Goal: Information Seeking & Learning: Learn about a topic

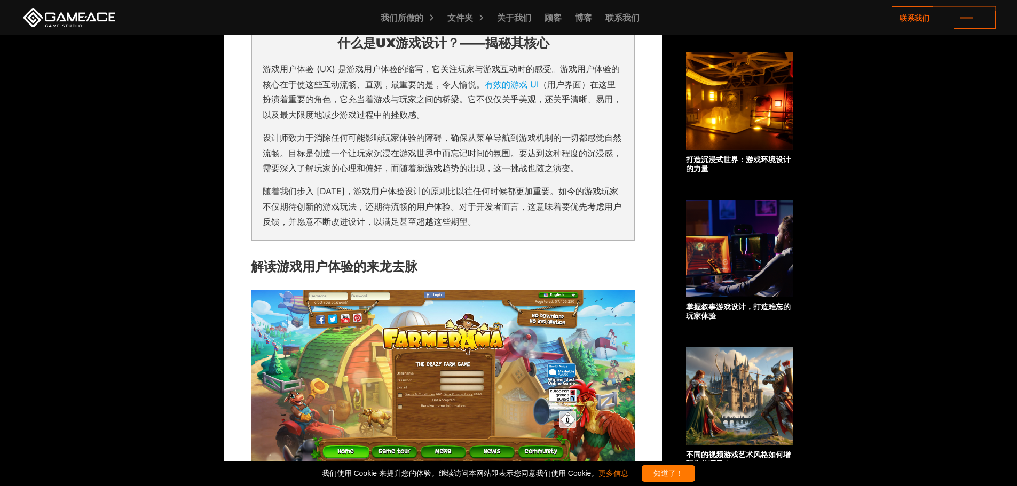
scroll to position [640, 0]
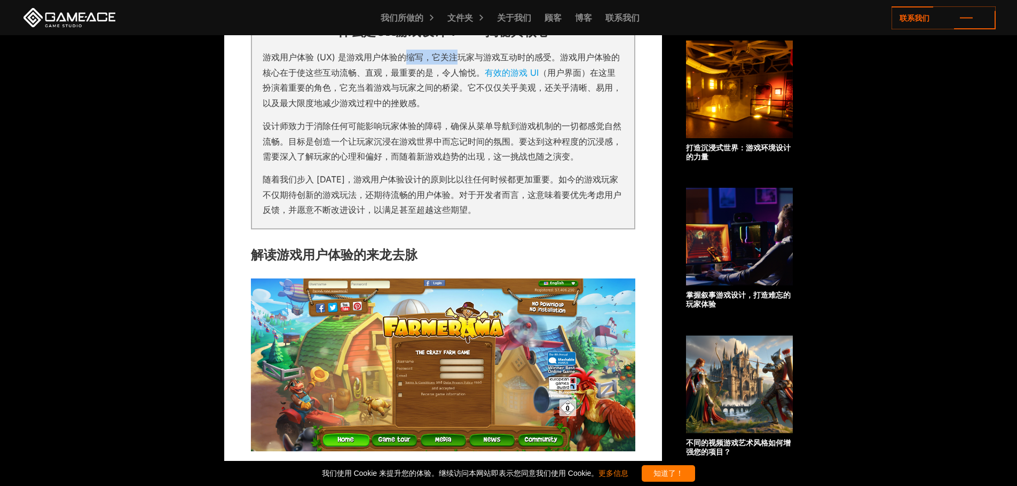
drag, startPoint x: 409, startPoint y: 55, endPoint x: 477, endPoint y: 61, distance: 68.0
click at [474, 60] on font "游戏用户体验 (UX) 是游戏用户体验的缩写，它关注玩家与游戏互动时的感受。游戏用户体验的核心在于使这些互动流畅、直观，最重要的是，令人愉悦。" at bounding box center [441, 65] width 357 height 26
click at [477, 61] on font "游戏用户体验 (UX) 是游戏用户体验的缩写，它关注玩家与游戏互动时的感受。游戏用户体验的核心在于使这些互动流畅、直观，最重要的是，令人愉悦。" at bounding box center [441, 65] width 357 height 26
drag, startPoint x: 345, startPoint y: 73, endPoint x: 423, endPoint y: 76, distance: 78.0
click at [423, 76] on font "游戏用户体验 (UX) 是游戏用户体验的缩写，它关注玩家与游戏互动时的感受。游戏用户体验的核心在于使这些互动流畅、直观，最重要的是，令人愉悦。" at bounding box center [441, 65] width 357 height 26
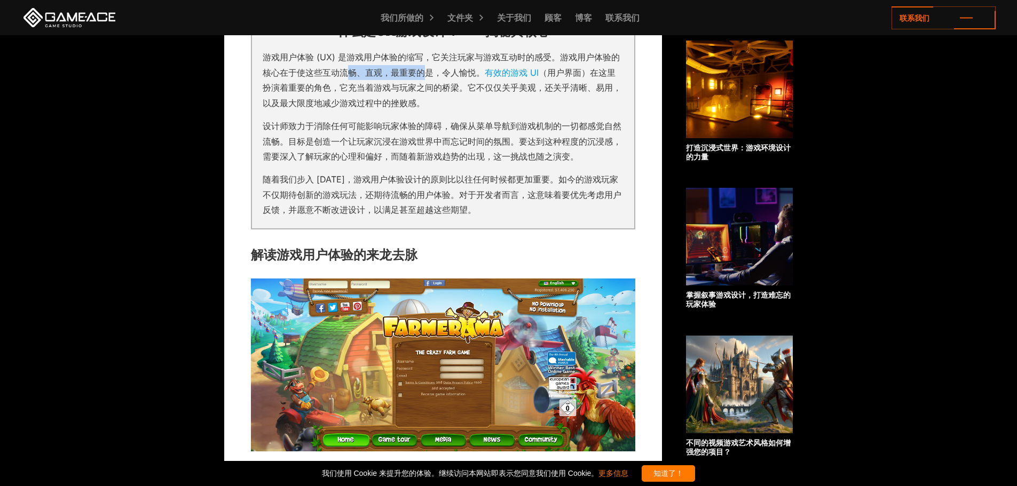
click at [423, 76] on font "游戏用户体验 (UX) 是游戏用户体验的缩写，它关注玩家与游戏互动时的感受。游戏用户体验的核心在于使这些互动流畅、直观，最重要的是，令人愉悦。" at bounding box center [441, 65] width 357 height 26
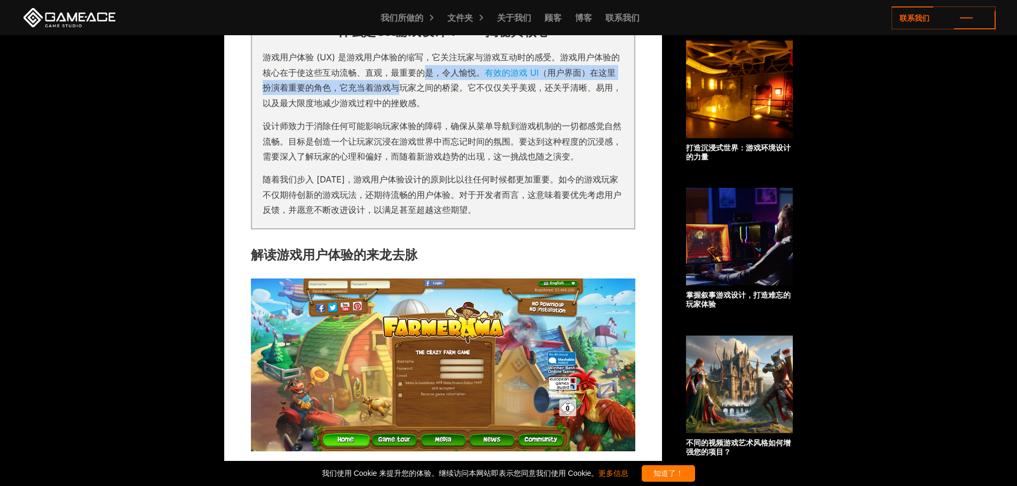
drag, startPoint x: 402, startPoint y: 81, endPoint x: 440, endPoint y: 80, distance: 37.9
click at [439, 80] on p "游戏用户体验 (UX) 是游戏用户体验的缩写，它关注玩家与游戏互动时的感受。游戏用户体验的核心在于使这些互动流畅、直观，最重要的是，令人愉悦。 有效的游戏 U…" at bounding box center [443, 80] width 361 height 61
click at [440, 80] on p "游戏用户体验 (UX) 是游戏用户体验的缩写，它关注玩家与游戏互动时的感受。游戏用户体验的核心在于使这些互动流畅、直观，最重要的是，令人愉悦。 有效的游戏 U…" at bounding box center [443, 80] width 361 height 61
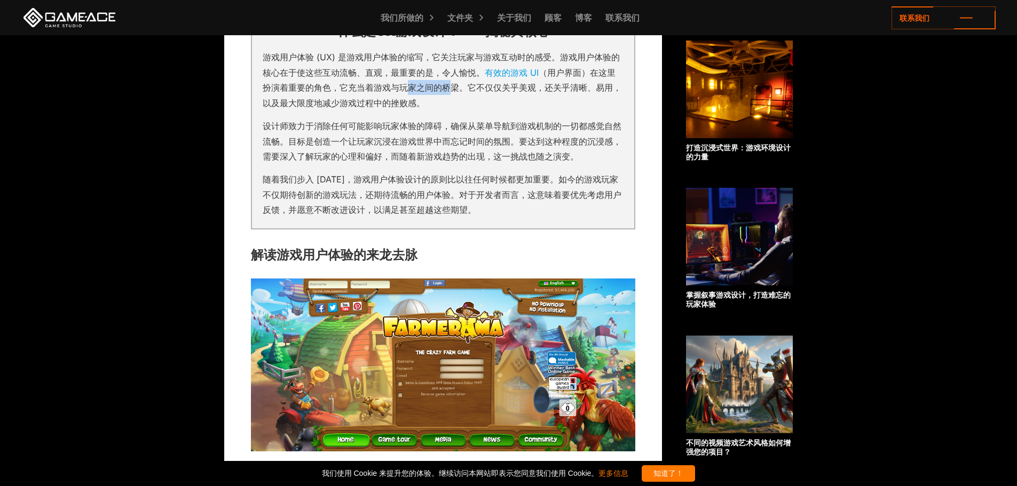
drag, startPoint x: 411, startPoint y: 89, endPoint x: 484, endPoint y: 92, distance: 73.2
click at [483, 92] on font "（用户界面）在这里扮演着重要的角色，它充当着游戏与玩家之间的桥梁。它不仅仅关乎美观，还关乎清晰、易用，以及最大限度地减少游戏过程中的挫败感。" at bounding box center [442, 87] width 359 height 41
click at [484, 92] on font "（用户界面）在这里扮演着重要的角色，它充当着游戏与玩家之间的桥梁。它不仅仅关乎美观，还关乎清晰、易用，以及最大限度地减少游戏过程中的挫败感。" at bounding box center [442, 87] width 359 height 41
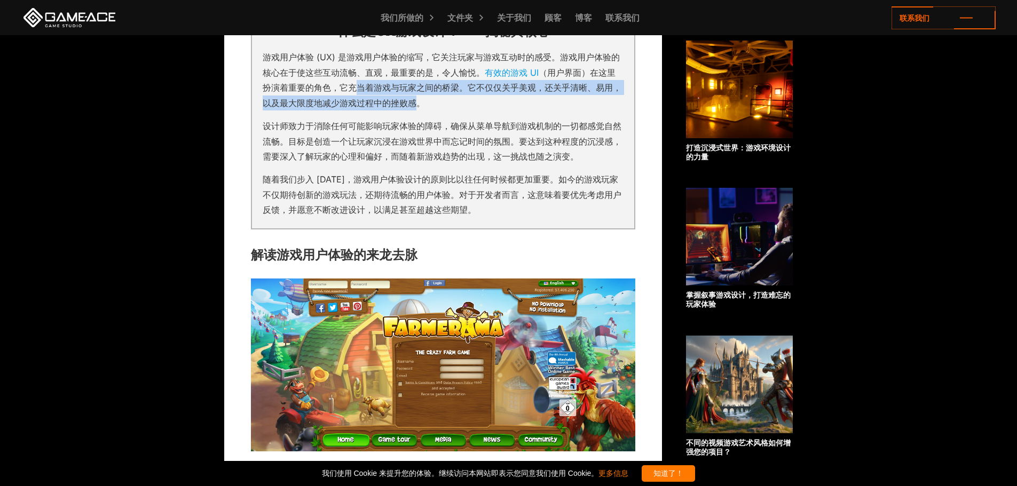
drag, startPoint x: 357, startPoint y: 95, endPoint x: 430, endPoint y: 96, distance: 73.1
click at [427, 96] on p "游戏用户体验 (UX) 是游戏用户体验的缩写，它关注玩家与游戏互动时的感受。游戏用户体验的核心在于使这些互动流畅、直观，最重要的是，令人愉悦。 有效的游戏 U…" at bounding box center [443, 80] width 361 height 61
click at [430, 96] on p "游戏用户体验 (UX) 是游戏用户体验的缩写，它关注玩家与游戏互动时的感受。游戏用户体验的核心在于使这些互动流畅、直观，最重要的是，令人愉悦。 有效的游戏 U…" at bounding box center [443, 80] width 361 height 61
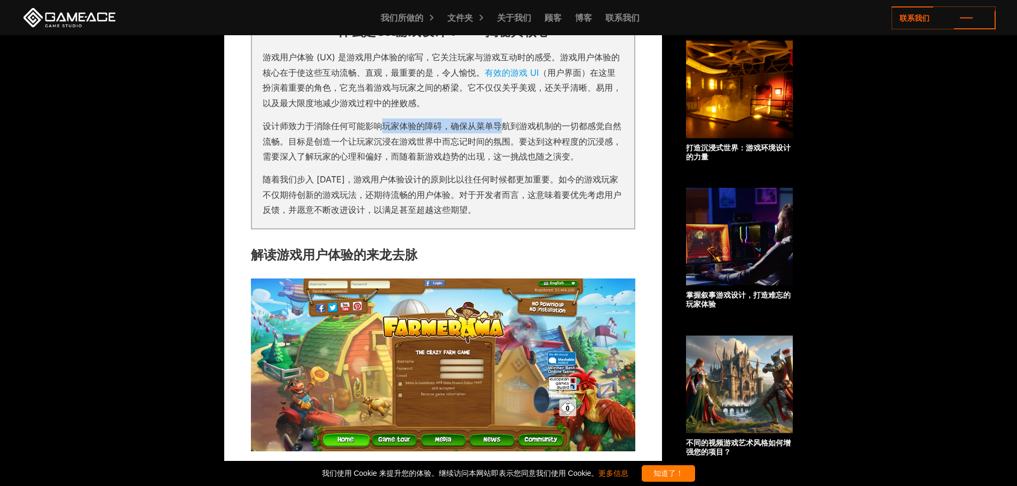
drag, startPoint x: 379, startPoint y: 118, endPoint x: 511, endPoint y: 120, distance: 131.8
click at [507, 120] on p "设计师致力于消除任何可能影响玩家体验的障碍，确保从菜单导航到游戏机制的一切都感觉自然流畅。目标是创造一个让玩家沉浸在游戏世界中而忘记时间的氛围。要达到这种程度…" at bounding box center [443, 140] width 361 height 45
click at [511, 120] on p "设计师致力于消除任何可能影响玩家体验的障碍，确保从菜单导航到游戏机制的一切都感觉自然流畅。目标是创造一个让玩家沉浸在游戏世界中而忘记时间的氛围。要达到这种程度…" at bounding box center [443, 140] width 361 height 45
drag, startPoint x: 460, startPoint y: 127, endPoint x: 547, endPoint y: 130, distance: 87.0
click at [526, 129] on font "设计师致力于消除任何可能影响玩家体验的障碍，确保从菜单导航到游戏机制的一切都感觉自然流畅。目标是创造一个让玩家沉浸在游戏世界中而忘记时间的氛围。要达到这种程度…" at bounding box center [442, 141] width 359 height 41
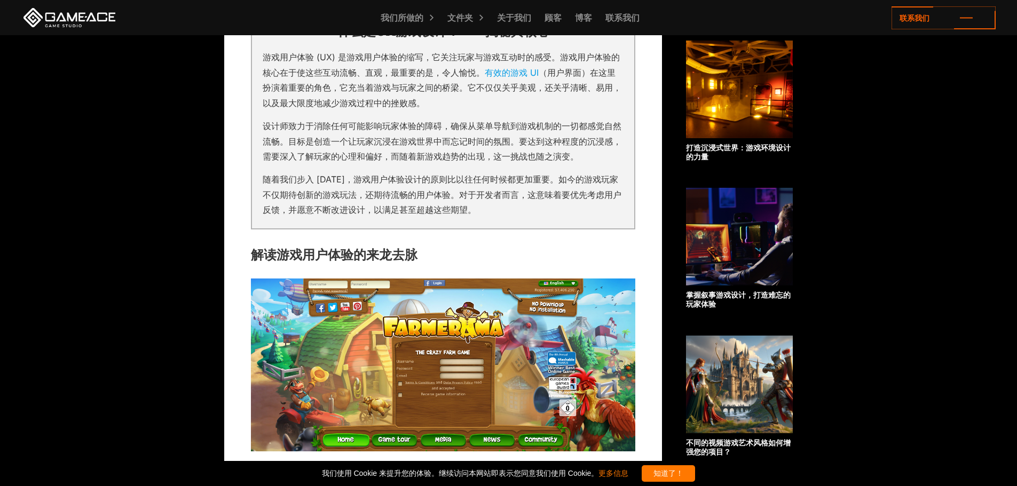
click at [548, 130] on font "设计师致力于消除任何可能影响玩家体验的障碍，确保从菜单导航到游戏机制的一切都感觉自然流畅。目标是创造一个让玩家沉浸在游戏世界中而忘记时间的氛围。要达到这种程度…" at bounding box center [442, 141] width 359 height 41
drag, startPoint x: 472, startPoint y: 140, endPoint x: 547, endPoint y: 136, distance: 74.8
click at [543, 136] on font "设计师致力于消除任何可能影响玩家体验的障碍，确保从菜单导航到游戏机制的一切都感觉自然流畅。目标是创造一个让玩家沉浸在游戏世界中而忘记时间的氛围。要达到这种程度…" at bounding box center [442, 141] width 359 height 41
click at [547, 136] on font "设计师致力于消除任何可能影响玩家体验的障碍，确保从菜单导航到游戏机制的一切都感觉自然流畅。目标是创造一个让玩家沉浸在游戏世界中而忘记时间的氛围。要达到这种程度…" at bounding box center [442, 141] width 359 height 41
drag, startPoint x: 449, startPoint y: 176, endPoint x: 527, endPoint y: 183, distance: 78.8
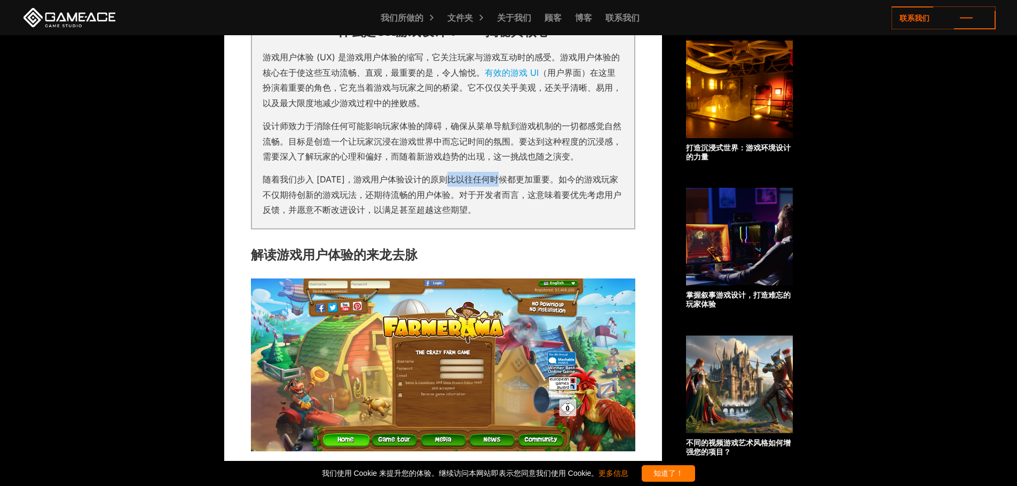
click at [512, 181] on font "随着我们步入 2024 年，游戏用户体验设计的原则比以往任何时候都更加重要。如今的游戏玩家不仅期待创新的游戏玩法，还期待流畅的用户体验。对于开发者而言，这意味…" at bounding box center [442, 194] width 359 height 41
click at [527, 183] on font "随着我们步入 2024 年，游戏用户体验设计的原则比以往任何时候都更加重要。如今的游戏玩家不仅期待创新的游戏玩法，还期待流畅的用户体验。对于开发者而言，这意味…" at bounding box center [442, 194] width 359 height 41
drag, startPoint x: 470, startPoint y: 200, endPoint x: 551, endPoint y: 200, distance: 80.6
click at [542, 200] on p "随着我们步入 2024 年，游戏用户体验设计的原则比以往任何时候都更加重要。如今的游戏玩家不仅期待创新的游戏玩法，还期待流畅的用户体验。对于开发者而言，这意味…" at bounding box center [443, 194] width 361 height 45
click at [551, 200] on p "随着我们步入 2024 年，游戏用户体验设计的原则比以往任何时候都更加重要。如今的游戏玩家不仅期待创新的游戏玩法，还期待流畅的用户体验。对于开发者而言，这意味…" at bounding box center [443, 194] width 361 height 45
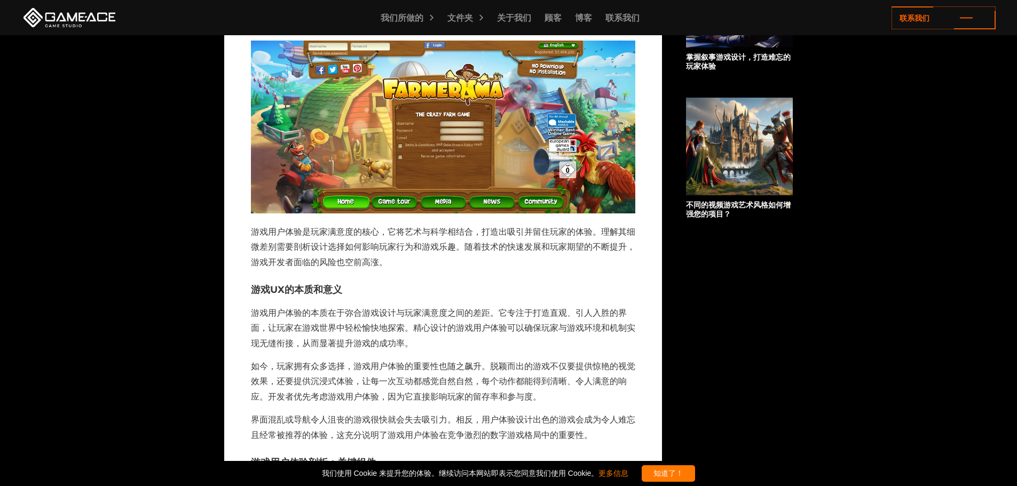
scroll to position [961, 0]
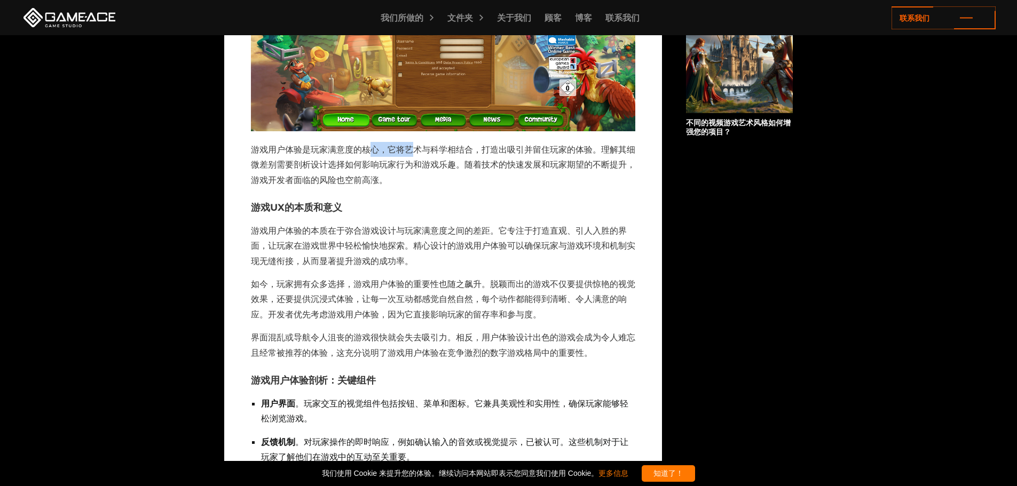
drag, startPoint x: 368, startPoint y: 153, endPoint x: 476, endPoint y: 155, distance: 108.4
click at [453, 155] on p "游戏用户体验是玩家满意度的核心，它将艺术与科学相结合，打造出吸引并留住玩家的体验。理解其细微差别需要剖析设计选择如何影响玩家行为和游戏乐趣。随着技术的快速发展…" at bounding box center [443, 164] width 384 height 45
click at [491, 156] on p "游戏用户体验是玩家满意度的核心，它将艺术与科学相结合，打造出吸引并留住玩家的体验。理解其细微差别需要剖析设计选择如何影响玩家行为和游戏乐趣。随着技术的快速发展…" at bounding box center [443, 164] width 384 height 45
drag, startPoint x: 515, startPoint y: 153, endPoint x: 569, endPoint y: 151, distance: 54.5
click at [551, 153] on font "游戏用户体验是玩家满意度的核心，它将艺术与科学相结合，打造出吸引并留住玩家的体验。理解其细微差别需要剖析设计选择如何影响玩家行为和游戏乐趣。随着技术的快速发展…" at bounding box center [443, 164] width 384 height 41
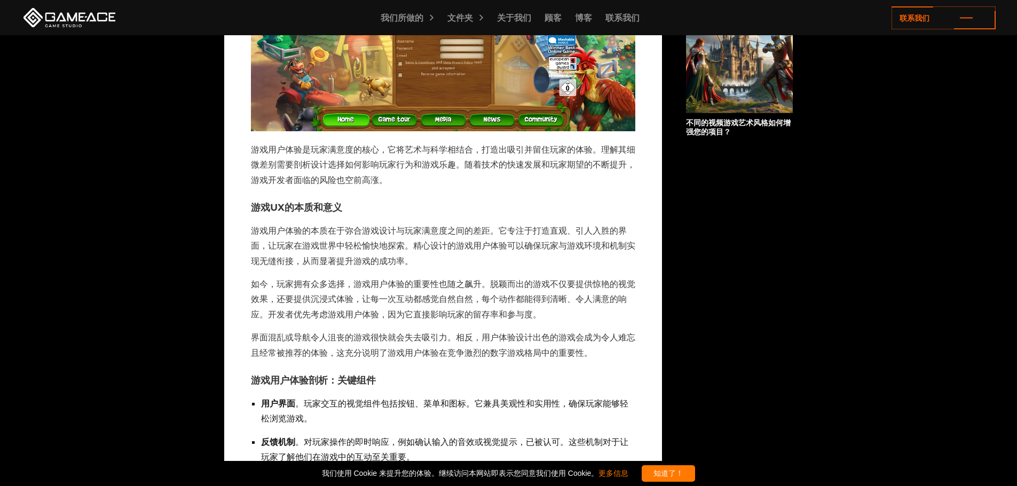
click at [569, 151] on font "游戏用户体验是玩家满意度的核心，它将艺术与科学相结合，打造出吸引并留住玩家的体验。理解其细微差别需要剖析设计选择如何影响玩家行为和游戏乐趣。随着技术的快速发展…" at bounding box center [443, 164] width 384 height 41
drag, startPoint x: 415, startPoint y: 149, endPoint x: 425, endPoint y: 149, distance: 9.6
click at [425, 149] on font "游戏用户体验是玩家满意度的核心，它将艺术与科学相结合，打造出吸引并留住玩家的体验。理解其细微差别需要剖析设计选择如何影响玩家行为和游戏乐趣。随着技术的快速发展…" at bounding box center [443, 164] width 384 height 41
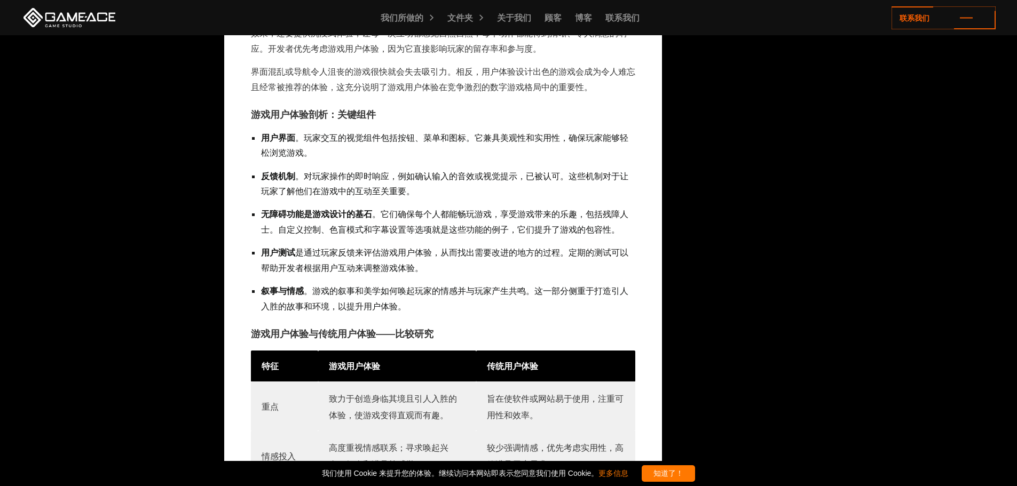
scroll to position [1228, 0]
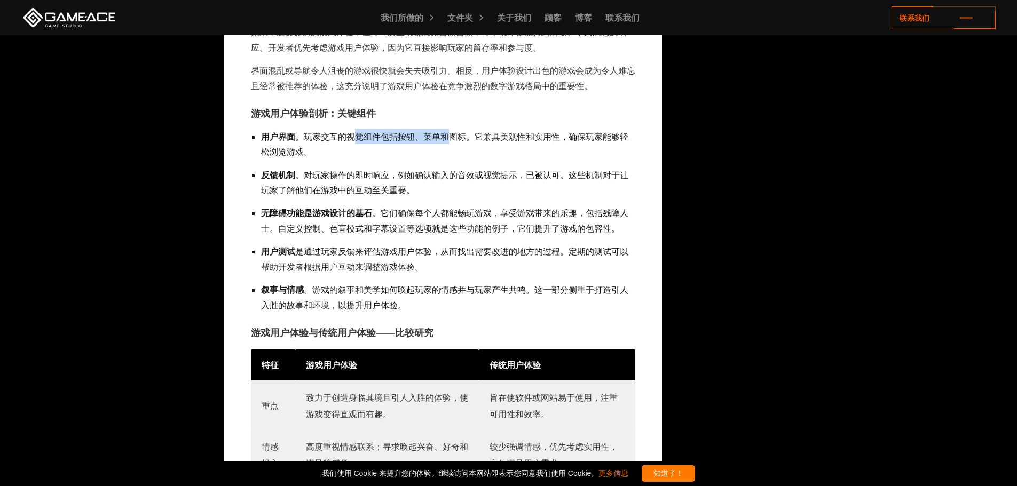
drag, startPoint x: 352, startPoint y: 136, endPoint x: 474, endPoint y: 139, distance: 122.3
click at [467, 139] on font "。玩家交互的视觉组件包括按钮、菜单和图标。它兼具美观性和实用性，确保玩家能够轻松浏览游戏。" at bounding box center [444, 144] width 367 height 26
click at [478, 138] on font "。玩家交互的视觉组件包括按钮、菜单和图标。它兼具美观性和实用性，确保玩家能够轻松浏览游戏。" at bounding box center [444, 144] width 367 height 26
drag, startPoint x: 386, startPoint y: 172, endPoint x: 478, endPoint y: 172, distance: 91.8
click at [473, 172] on font "。对玩家操作的即时响应，例如确认输入的音效或视觉提示，已被认可。这些机制对于让玩家了解他们在游戏中的互动至关重要。" at bounding box center [444, 183] width 367 height 26
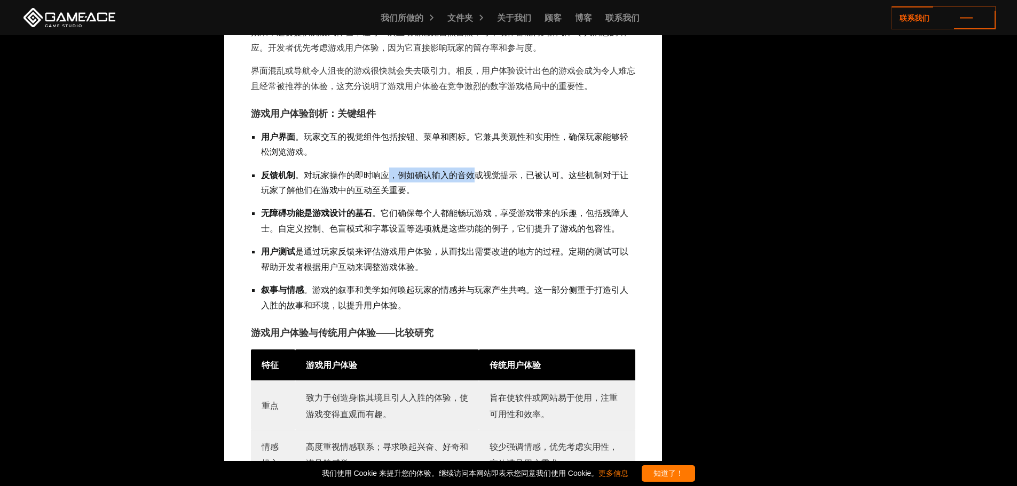
click at [478, 172] on font "。对玩家操作的即时响应，例如确认输入的音效或视觉提示，已被认可。这些机制对于让玩家了解他们在游戏中的互动至关重要。" at bounding box center [444, 183] width 367 height 26
drag, startPoint x: 321, startPoint y: 185, endPoint x: 394, endPoint y: 187, distance: 72.6
click at [388, 187] on font "。对玩家操作的即时响应，例如确认输入的音效或视觉提示，已被认可。这些机制对于让玩家了解他们在游戏中的互动至关重要。" at bounding box center [444, 183] width 367 height 26
click at [394, 187] on font "。对玩家操作的即时响应，例如确认输入的音效或视觉提示，已被认可。这些机制对于让玩家了解他们在游戏中的互动至关重要。" at bounding box center [444, 183] width 367 height 26
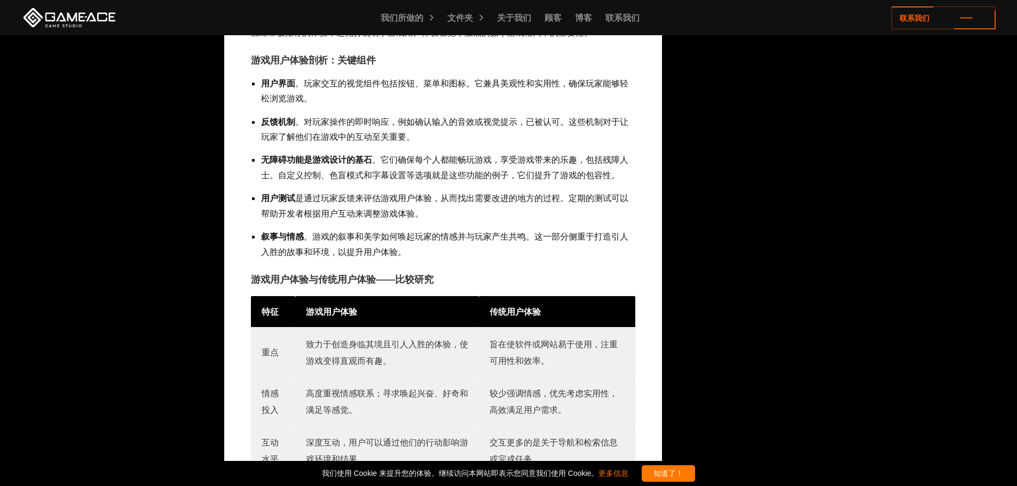
scroll to position [1278, 0]
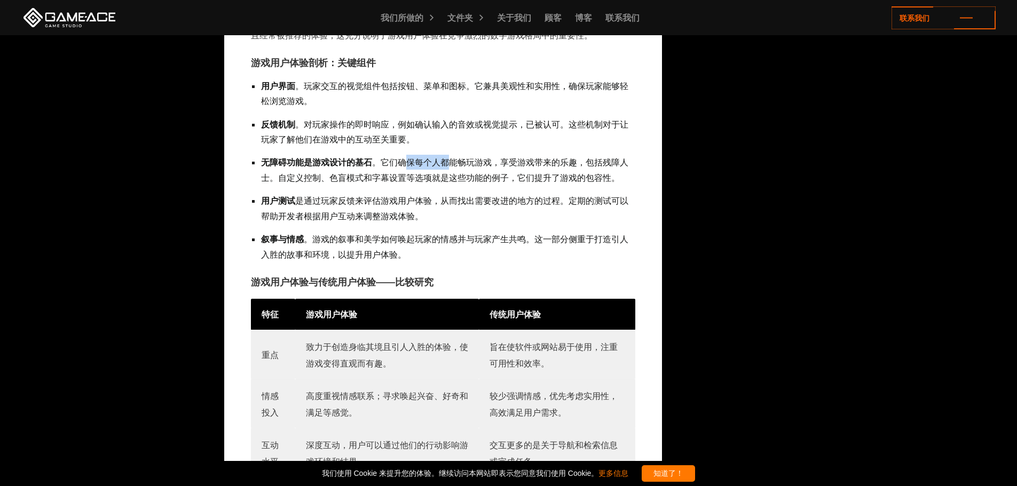
drag, startPoint x: 402, startPoint y: 164, endPoint x: 466, endPoint y: 166, distance: 64.1
click at [464, 166] on font "。它们确保每个人都能畅玩游戏，享受游戏带来的乐趣，包括残障人士。自定义控制、色盲模式和字幕设置等选项就是这些功能的例子，它们提升了游戏的包容性。" at bounding box center [444, 170] width 367 height 26
click at [466, 166] on font "。它们确保每个人都能畅玩游戏，享受游戏带来的乐趣，包括残障人士。自定义控制、色盲模式和字幕设置等选项就是这些功能的例子，它们提升了游戏的包容性。" at bounding box center [444, 170] width 367 height 26
drag, startPoint x: 420, startPoint y: 173, endPoint x: 481, endPoint y: 175, distance: 62.0
click at [469, 175] on font "。它们确保每个人都能畅玩游戏，享受游戏带来的乐趣，包括残障人士。自定义控制、色盲模式和字幕设置等选项就是这些功能的例子，它们提升了游戏的包容性。" at bounding box center [444, 170] width 367 height 26
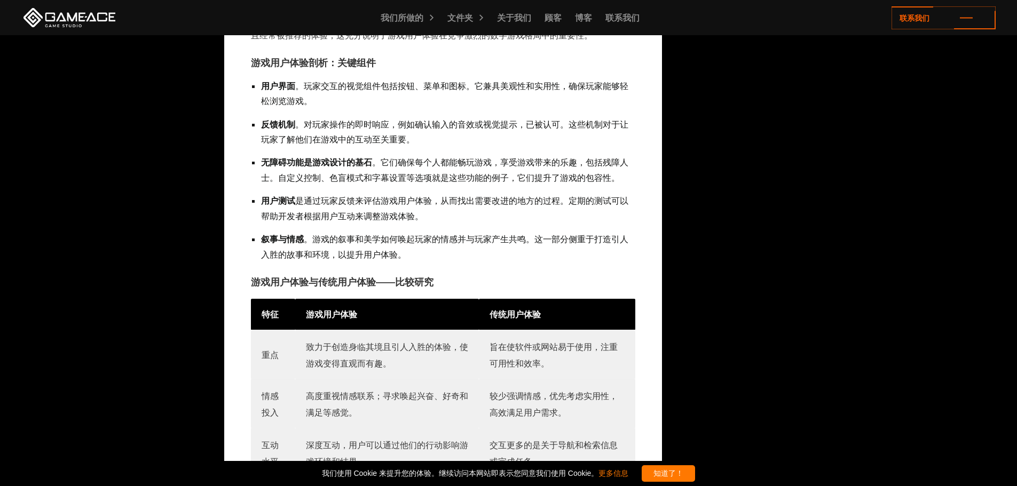
click at [481, 175] on font "。它们确保每个人都能畅玩游戏，享受游戏带来的乐趣，包括残障人士。自定义控制、色盲模式和字幕设置等选项就是这些功能的例子，它们提升了游戏的包容性。" at bounding box center [444, 170] width 367 height 26
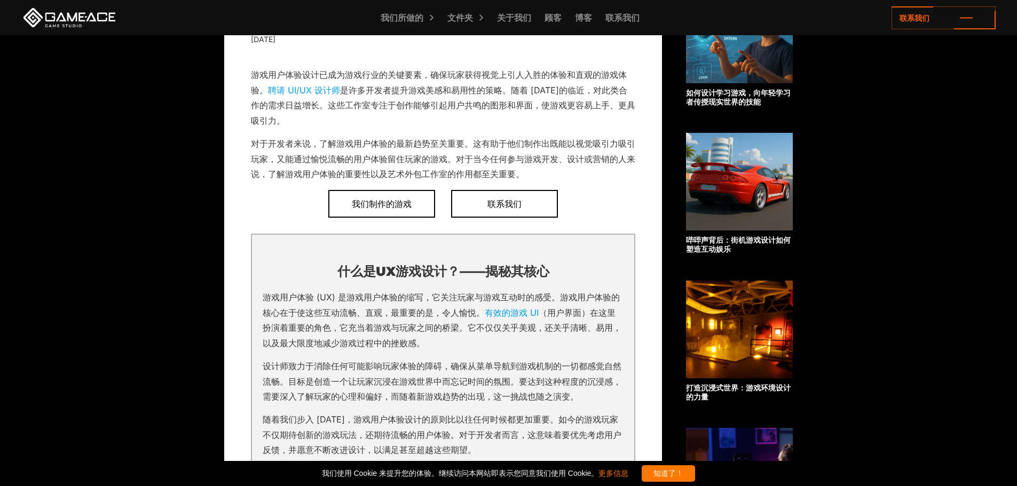
scroll to position [0, 0]
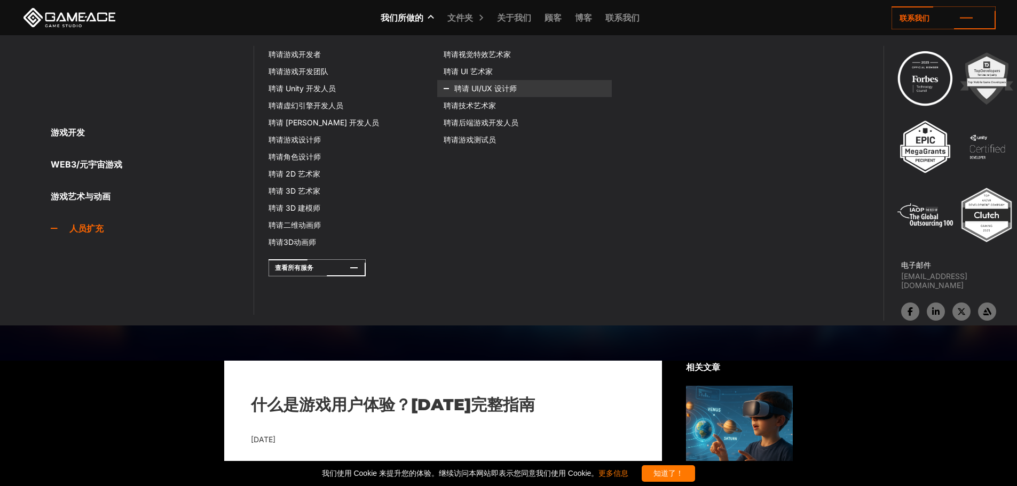
click at [472, 87] on font "聘请 UI/UX 设计师" at bounding box center [485, 88] width 62 height 9
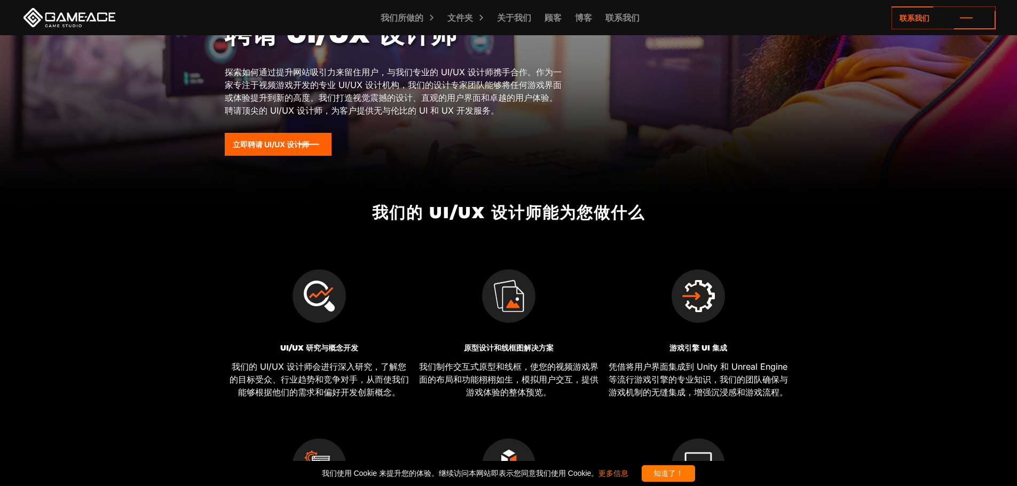
scroll to position [427, 0]
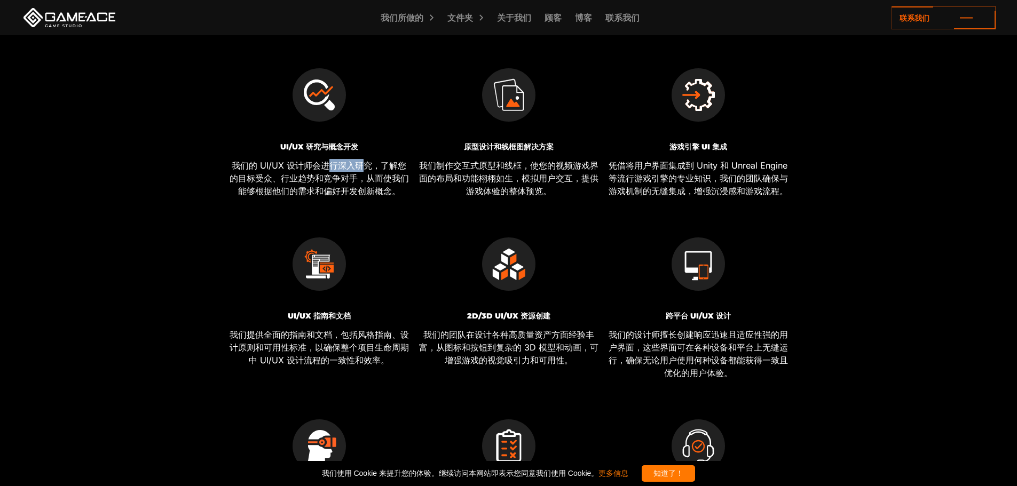
drag, startPoint x: 326, startPoint y: 161, endPoint x: 386, endPoint y: 164, distance: 60.9
click at [385, 164] on font "我们的 UI/UX 设计师会进行深入研究，了解您的目标受众、行业趋势和竞争对手，从而使我们能够根据他们的需求和偏好开发创新概念。" at bounding box center [319, 178] width 179 height 36
click at [387, 164] on font "我们的 UI/UX 设计师会进行深入研究，了解您的目标受众、行业趋势和竞争对手，从而使我们能够根据他们的需求和偏好开发创新概念。" at bounding box center [319, 178] width 179 height 36
drag, startPoint x: 305, startPoint y: 171, endPoint x: 379, endPoint y: 173, distance: 74.2
click at [377, 173] on p "我们的 UI/UX 设计师会进行深入研究，了解您的目标受众、行业趋势和竞争对手，从而使我们能够根据他们的需求和偏好开发创新概念。" at bounding box center [318, 178] width 181 height 38
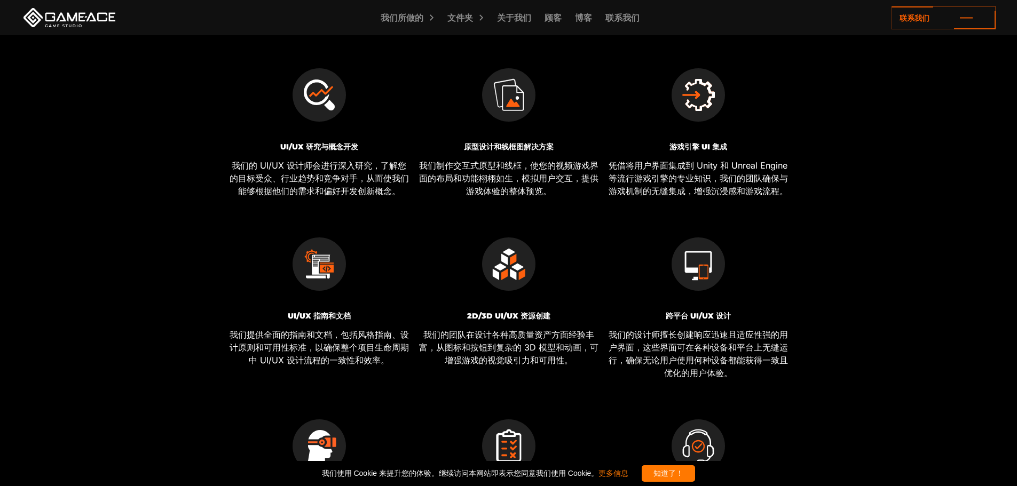
click at [379, 173] on font "我们的 UI/UX 设计师会进行深入研究，了解您的目标受众、行业趋势和竞争对手，从而使我们能够根据他们的需求和偏好开发创新概念。" at bounding box center [319, 178] width 179 height 36
drag, startPoint x: 481, startPoint y: 177, endPoint x: 548, endPoint y: 179, distance: 66.8
click at [544, 179] on font "我们制作交互式原型和线框，使您的视频游戏界面的布局和功能栩栩如生，模拟用户交互，提供游戏体验的整体预览。" at bounding box center [508, 178] width 179 height 36
click at [548, 179] on font "我们制作交互式原型和线框，使您的视频游戏界面的布局和功能栩栩如生，模拟用户交互，提供游戏体验的整体预览。" at bounding box center [508, 178] width 179 height 36
drag, startPoint x: 565, startPoint y: 177, endPoint x: 589, endPoint y: 177, distance: 24.6
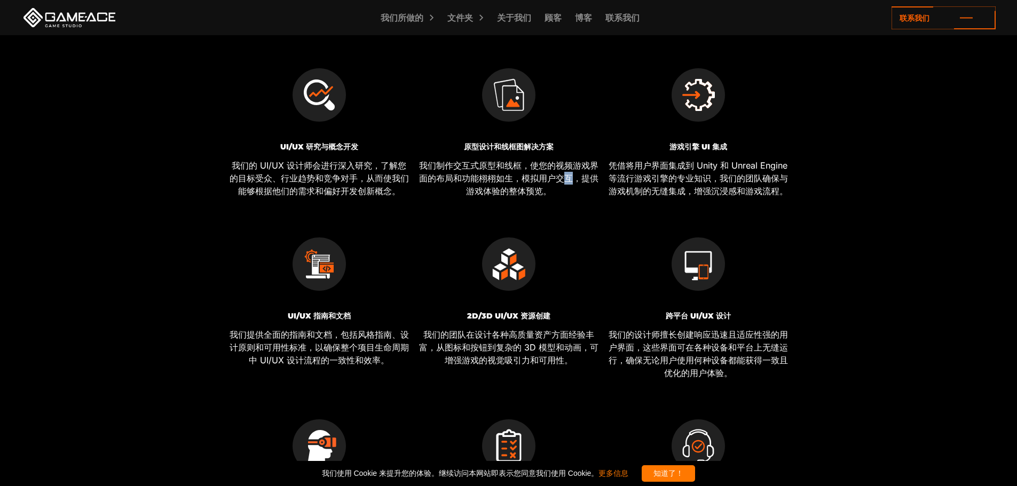
click at [589, 177] on font "我们制作交互式原型和线框，使您的视频游戏界面的布局和功能栩栩如生，模拟用户交互，提供游戏体验的整体预览。" at bounding box center [508, 178] width 179 height 36
drag, startPoint x: 674, startPoint y: 186, endPoint x: 738, endPoint y: 190, distance: 64.2
click at [723, 190] on p "凭借将用户界面集成到 Unity 和 Unreal Engine 等流行游戏引擎的专业知识，我们的团队确保与游戏机制的无缝集成，增强沉浸感和游戏流程。" at bounding box center [697, 178] width 181 height 38
click at [751, 188] on font "凭借将用户界面集成到 Unity 和 Unreal Engine 等流行游戏引擎的专业知识，我们的团队确保与游戏机制的无缝集成，增强沉浸感和游戏流程。" at bounding box center [697, 178] width 179 height 36
drag, startPoint x: 743, startPoint y: 194, endPoint x: 773, endPoint y: 186, distance: 30.3
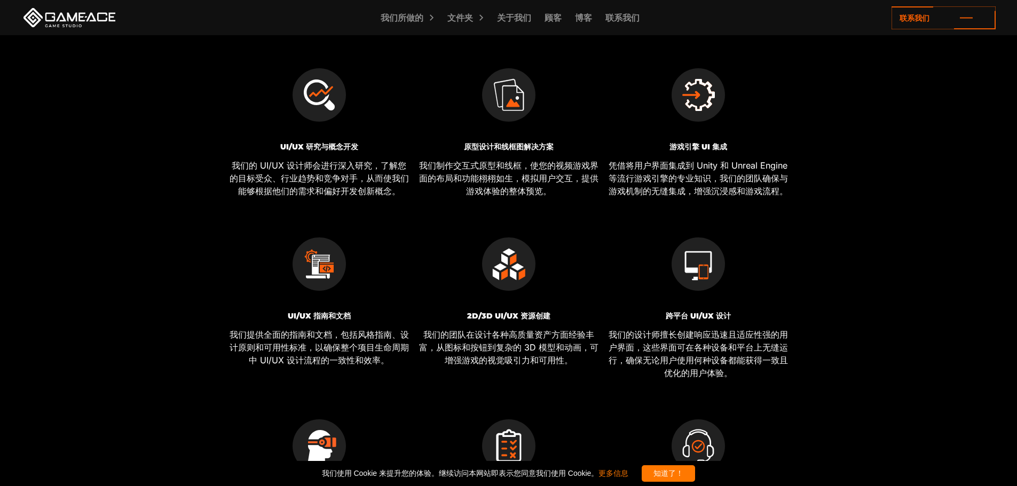
click at [768, 189] on font "凭借将用户界面集成到 Unity 和 Unreal Engine 等流行游戏引擎的专业知识，我们的团队确保与游戏机制的无缝集成，增强沉浸感和游戏流程。" at bounding box center [697, 178] width 179 height 36
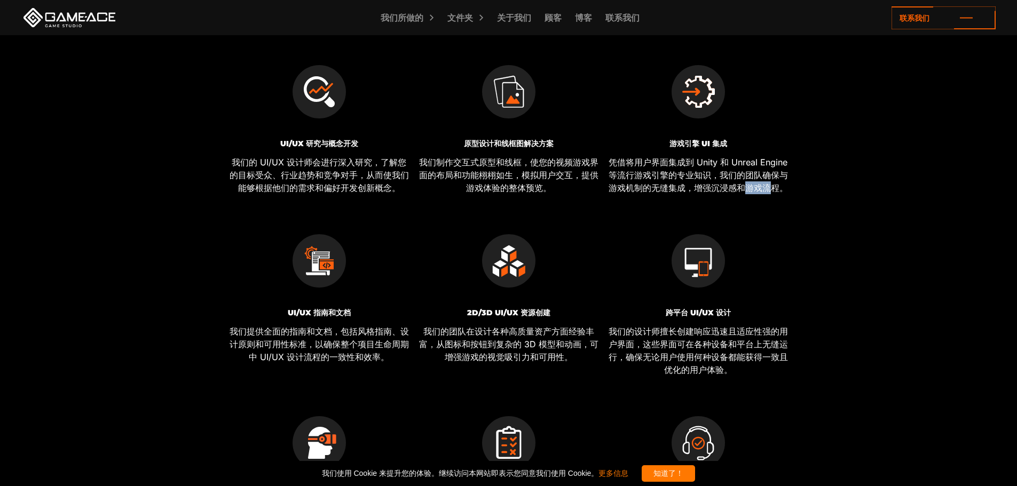
scroll to position [587, 0]
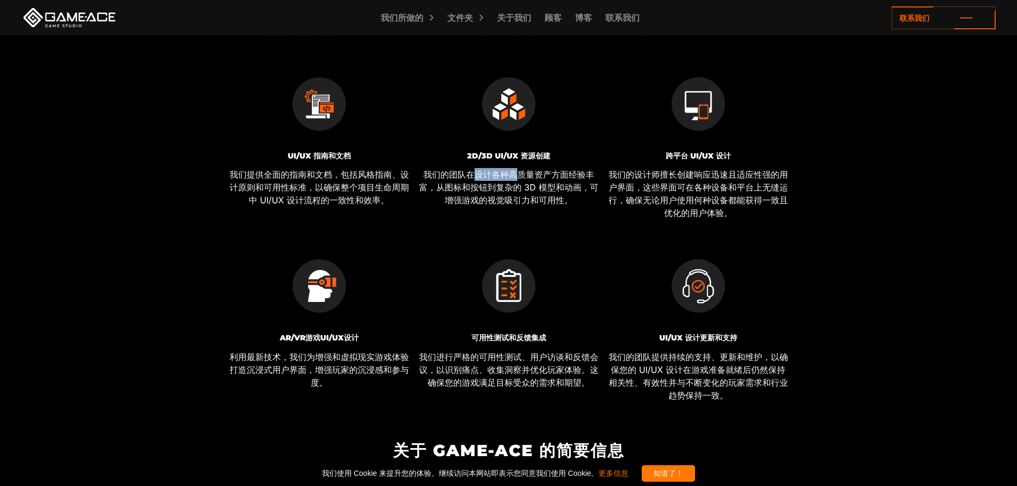
click at [545, 176] on font "我们的团队在设计各种高质量资产方面经验丰富，从图标和按钮到复杂的 3D 模型和动画，可增强游戏的视觉吸引力和可用性。" at bounding box center [508, 187] width 179 height 36
click at [546, 176] on font "我们的团队在设计各种高质量资产方面经验丰富，从图标和按钮到复杂的 3D 模型和动画，可增强游戏的视觉吸引力和可用性。" at bounding box center [508, 187] width 179 height 36
drag, startPoint x: 483, startPoint y: 184, endPoint x: 577, endPoint y: 184, distance: 93.9
click at [570, 184] on font "我们的团队在设计各种高质量资产方面经验丰富，从图标和按钮到复杂的 3D 模型和动画，可增强游戏的视觉吸引力和可用性。" at bounding box center [508, 187] width 179 height 36
click at [577, 184] on font "我们的团队在设计各种高质量资产方面经验丰富，从图标和按钮到复杂的 3D 模型和动画，可增强游戏的视觉吸引力和可用性。" at bounding box center [508, 187] width 179 height 36
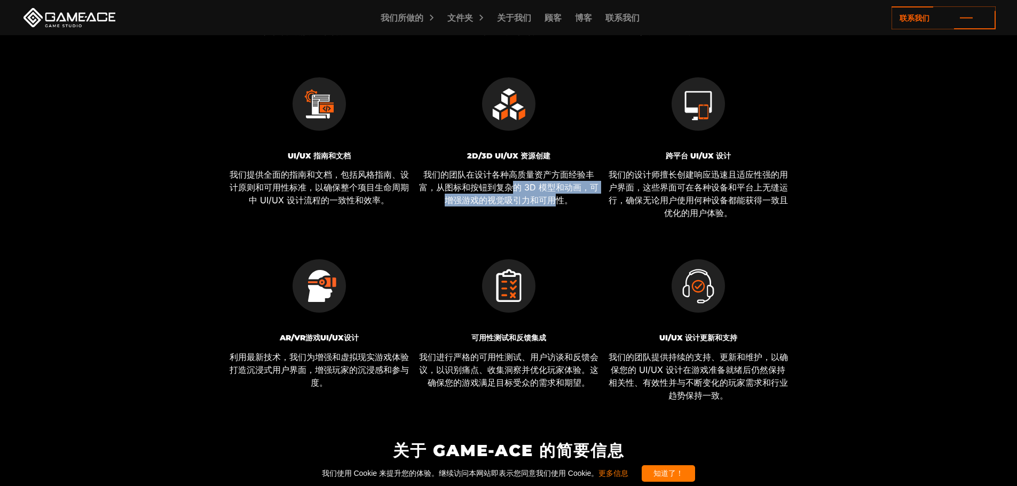
drag, startPoint x: 523, startPoint y: 196, endPoint x: 564, endPoint y: 197, distance: 41.1
click at [563, 197] on font "我们的团队在设计各种高质量资产方面经验丰富，从图标和按钮到复杂的 3D 模型和动画，可增强游戏的视觉吸引力和可用性。" at bounding box center [508, 187] width 179 height 36
click at [565, 196] on font "我们的团队在设计各种高质量资产方面经验丰富，从图标和按钮到复杂的 3D 模型和动画，可增强游戏的视觉吸引力和可用性。" at bounding box center [508, 187] width 179 height 36
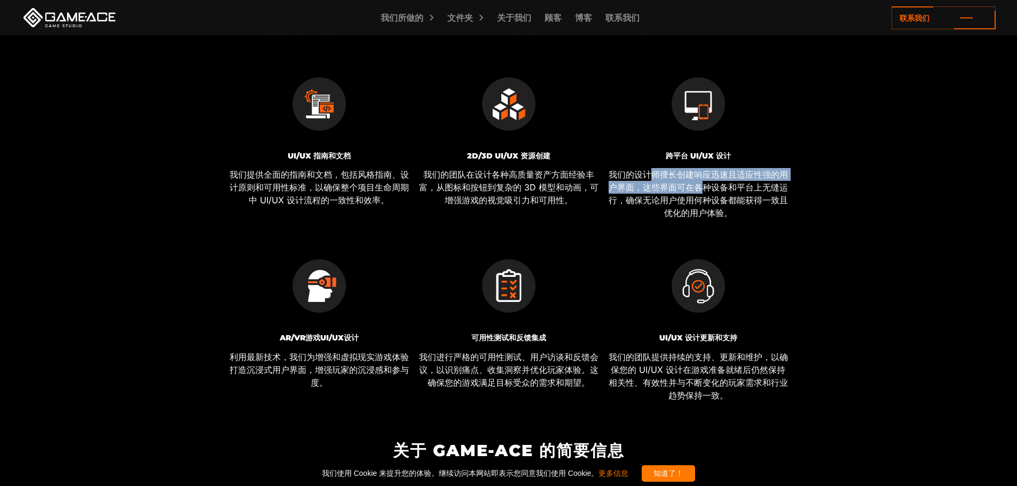
drag, startPoint x: 652, startPoint y: 178, endPoint x: 729, endPoint y: 185, distance: 77.8
click at [727, 185] on font "我们的设计师擅长创建响应迅速且适应性强的用户界面，这些界面可在各种设备和平台上无缝运行，确保无论用户使用何种设备都能获得一致且优化的用户体验。" at bounding box center [697, 193] width 179 height 49
click at [729, 185] on font "我们的设计师擅长创建响应迅速且适应性强的用户界面，这些界面可在各种设备和平台上无缝运行，确保无论用户使用何种设备都能获得一致且优化的用户体验。" at bounding box center [697, 193] width 179 height 49
drag, startPoint x: 690, startPoint y: 187, endPoint x: 747, endPoint y: 188, distance: 57.6
click at [746, 188] on font "我们的设计师擅长创建响应迅速且适应性强的用户界面，这些界面可在各种设备和平台上无缝运行，确保无论用户使用何种设备都能获得一致且优化的用户体验。" at bounding box center [697, 193] width 179 height 49
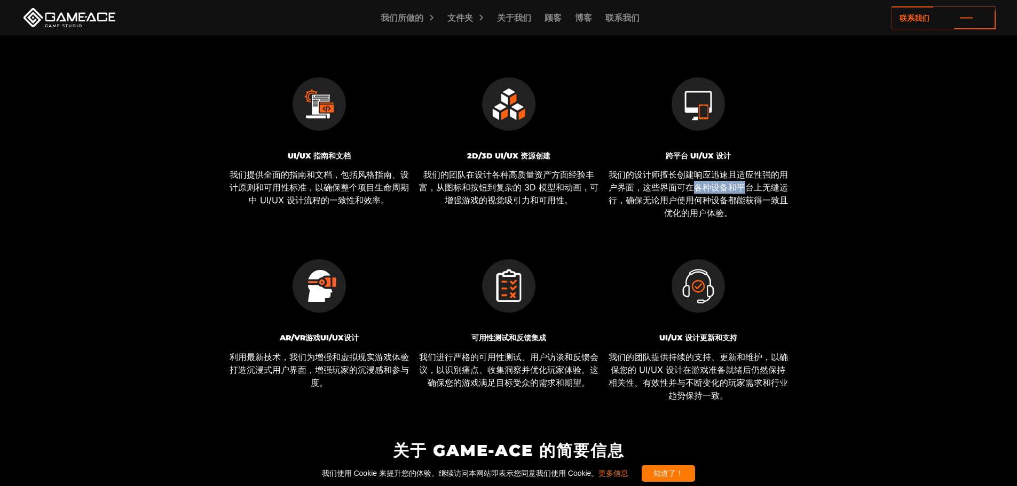
click at [748, 188] on font "我们的设计师擅长创建响应迅速且适应性强的用户界面，这些界面可在各种设备和平台上无缝运行，确保无论用户使用何种设备都能获得一致且优化的用户体验。" at bounding box center [697, 193] width 179 height 49
drag, startPoint x: 713, startPoint y: 197, endPoint x: 729, endPoint y: 199, distance: 16.1
click at [726, 199] on font "我们的设计师擅长创建响应迅速且适应性强的用户界面，这些界面可在各种设备和平台上无缝运行，确保无论用户使用何种设备都能获得一致且优化的用户体验。" at bounding box center [697, 193] width 179 height 49
click at [736, 196] on font "我们的设计师擅长创建响应迅速且适应性强的用户界面，这些界面可在各种设备和平台上无缝运行，确保无论用户使用何种设备都能获得一致且优化的用户体验。" at bounding box center [697, 193] width 179 height 49
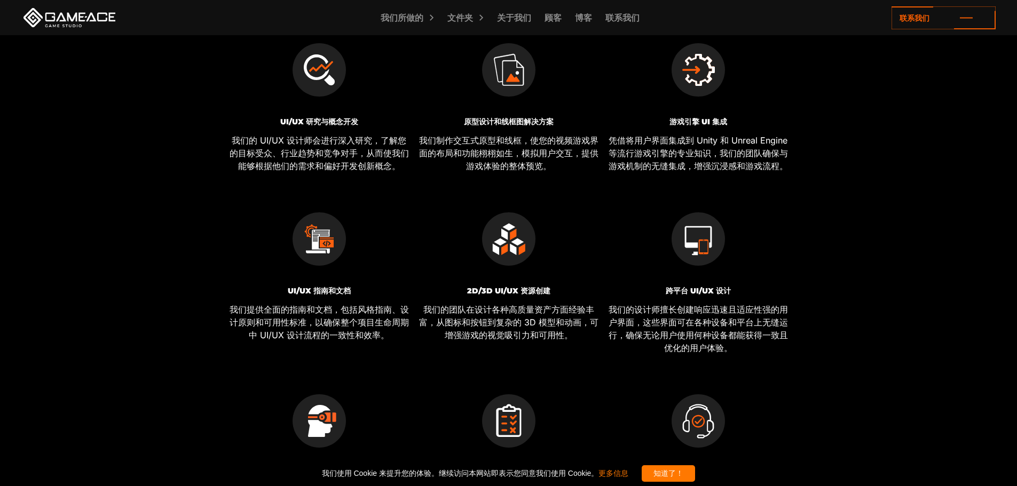
scroll to position [477, 0]
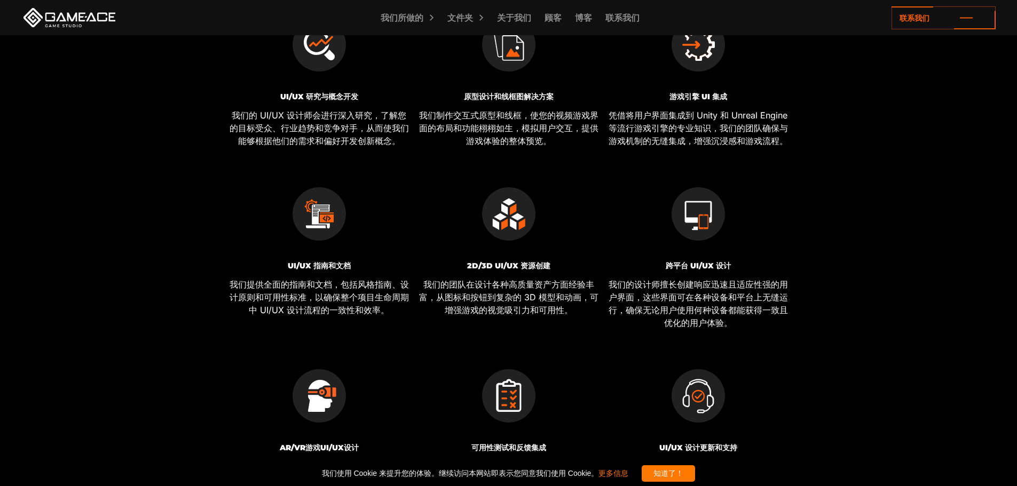
drag, startPoint x: 318, startPoint y: 266, endPoint x: 323, endPoint y: 266, distance: 5.4
click at [322, 266] on font "UI/UX 指南和文档" at bounding box center [319, 266] width 63 height 10
click at [324, 267] on font "UI/UX 指南和文档" at bounding box center [319, 266] width 63 height 10
drag, startPoint x: 324, startPoint y: 267, endPoint x: 330, endPoint y: 267, distance: 5.9
click at [329, 267] on font "UI/UX 指南和文档" at bounding box center [319, 266] width 63 height 10
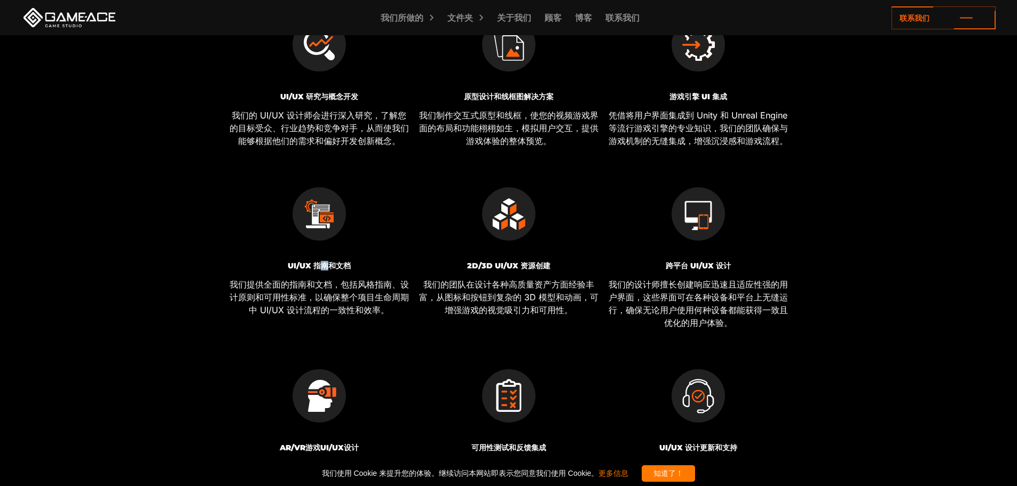
click at [330, 267] on font "UI/UX 指南和文档" at bounding box center [319, 266] width 63 height 10
drag, startPoint x: 491, startPoint y: 287, endPoint x: 523, endPoint y: 287, distance: 32.6
click at [516, 287] on font "我们的团队在设计各种高质量资产方面经验丰富，从图标和按钮到复杂的 3D 模型和动画，可增强游戏的视觉吸引力和可用性。" at bounding box center [508, 297] width 179 height 36
click at [525, 287] on font "我们的团队在设计各种高质量资产方面经验丰富，从图标和按钮到复杂的 3D 模型和动画，可增强游戏的视觉吸引力和可用性。" at bounding box center [508, 297] width 179 height 36
drag, startPoint x: 522, startPoint y: 297, endPoint x: 553, endPoint y: 297, distance: 31.0
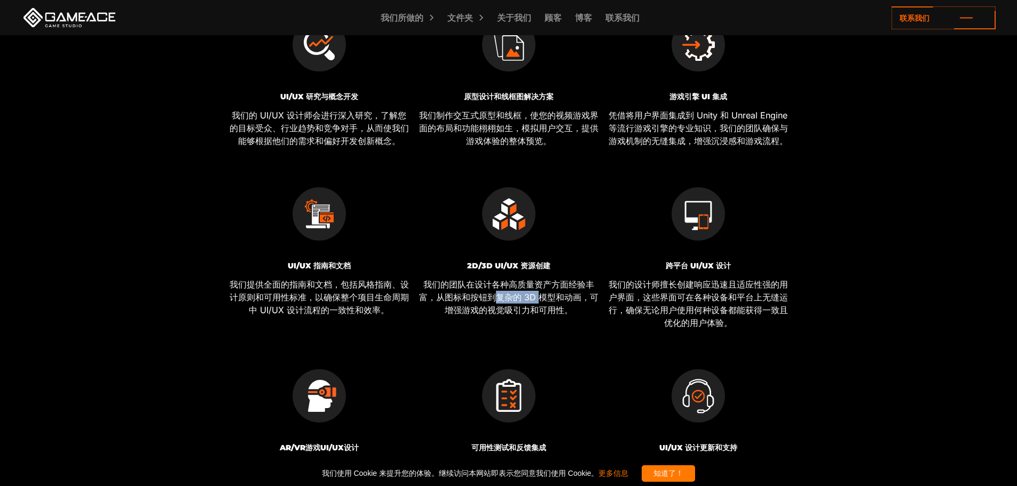
click at [550, 297] on font "我们的团队在设计各种高质量资产方面经验丰富，从图标和按钮到复杂的 3D 模型和动画，可增强游戏的视觉吸引力和可用性。" at bounding box center [508, 297] width 179 height 36
click at [555, 297] on font "我们的团队在设计各种高质量资产方面经验丰富，从图标和按钮到复杂的 3D 模型和动画，可增强游戏的视觉吸引力和可用性。" at bounding box center [508, 297] width 179 height 36
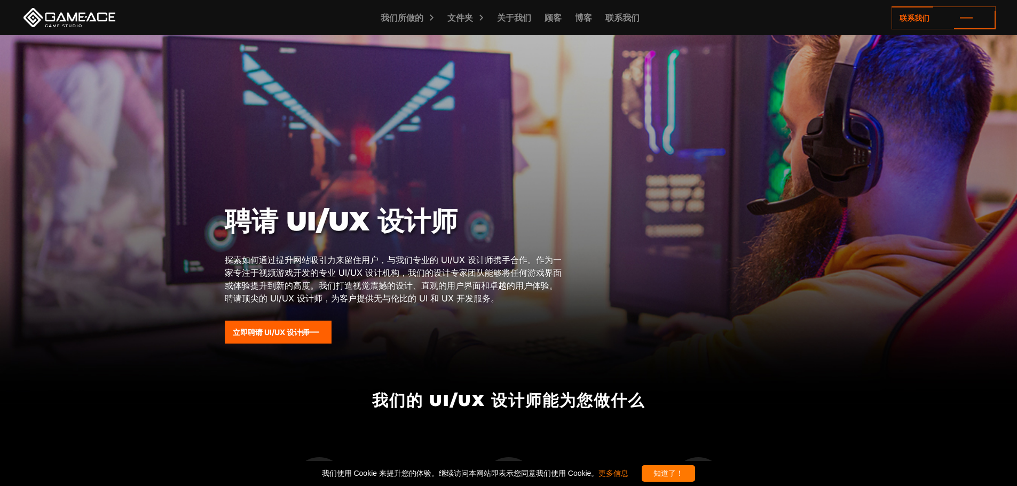
scroll to position [0, 0]
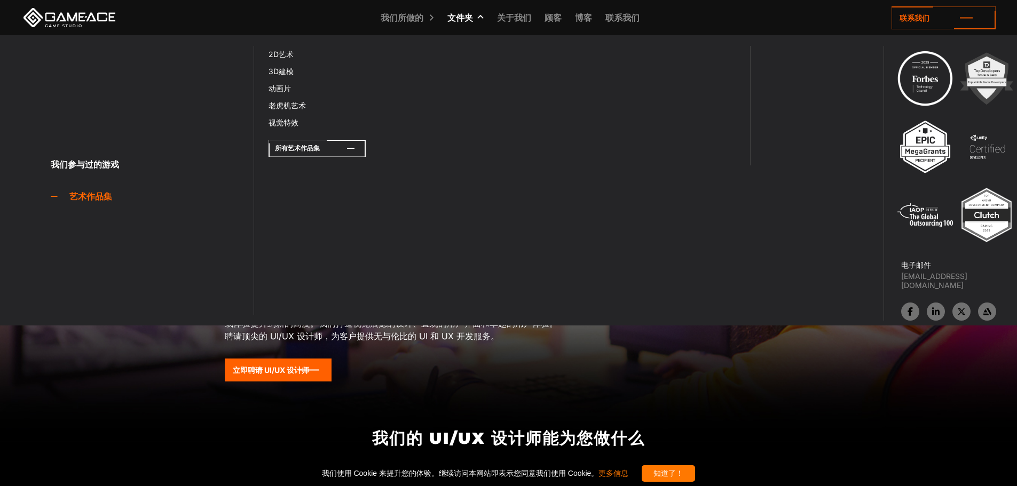
click at [352, 147] on icon at bounding box center [316, 148] width 97 height 17
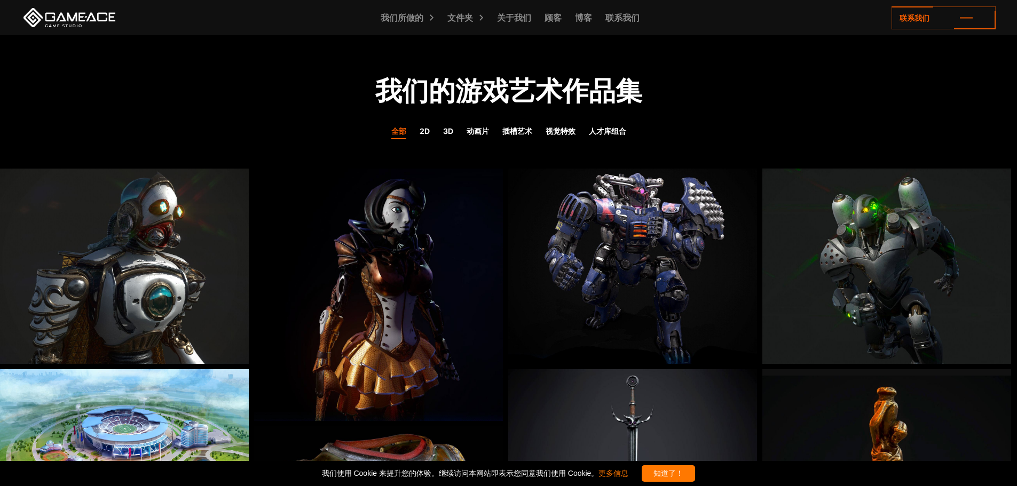
click at [859, 104] on h1 "我们的游戏艺术作品集" at bounding box center [508, 91] width 1017 height 32
click at [596, 128] on font "人才库组合" at bounding box center [607, 130] width 37 height 9
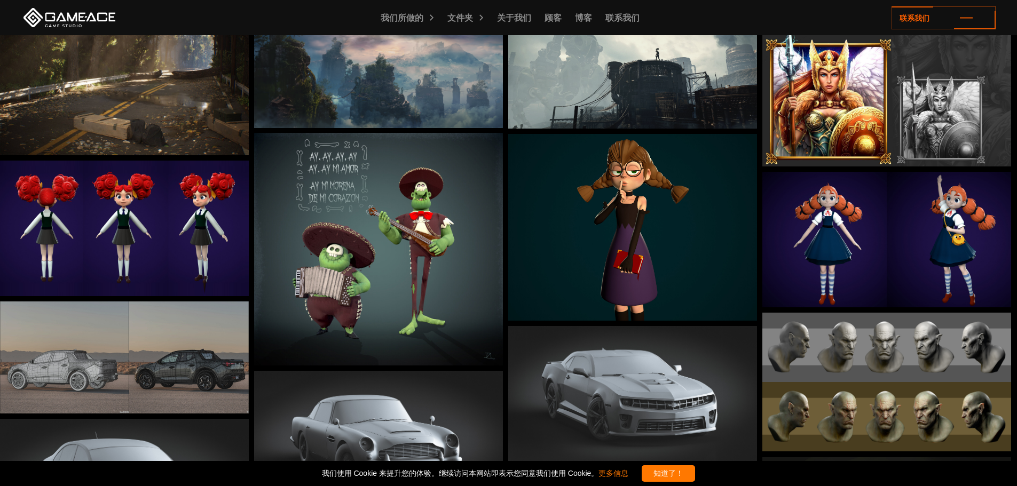
scroll to position [53, 0]
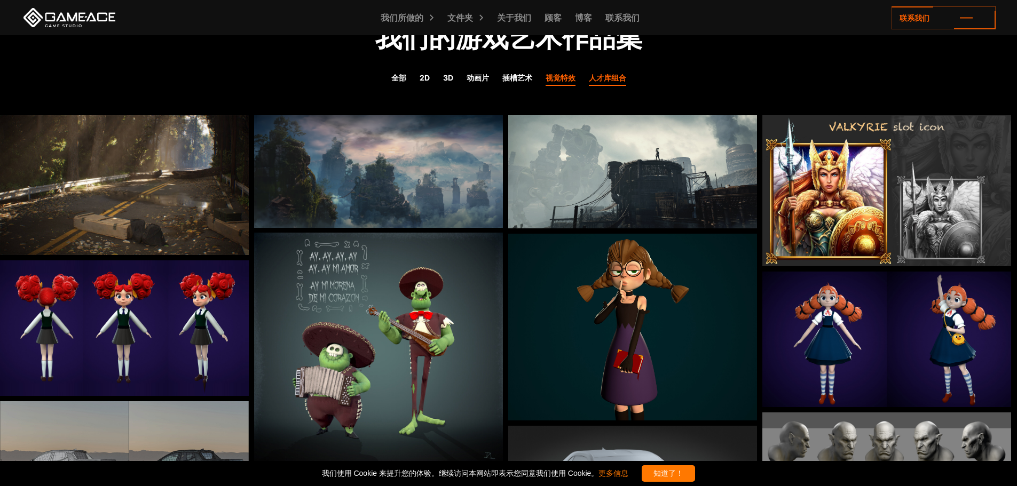
click at [563, 82] on link "视觉特效" at bounding box center [560, 79] width 30 height 14
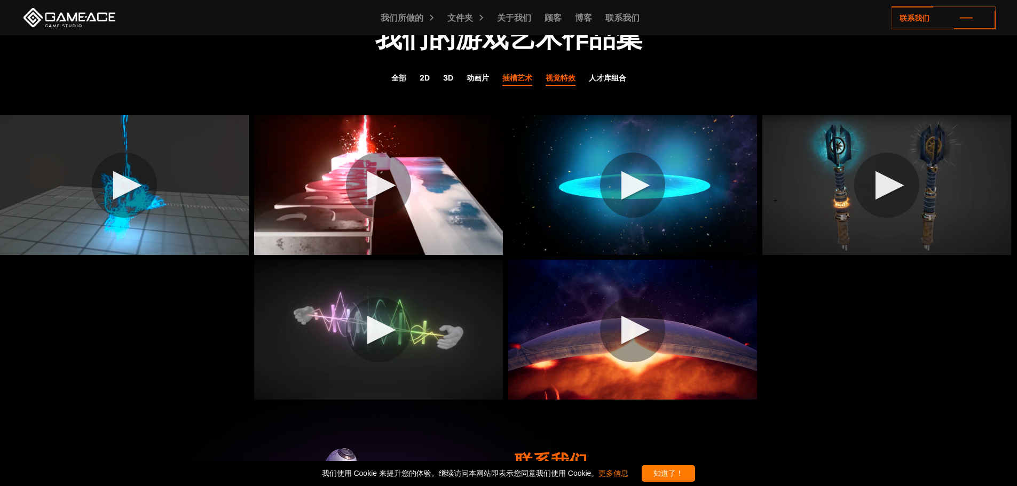
click at [524, 76] on font "插槽艺术" at bounding box center [517, 77] width 30 height 9
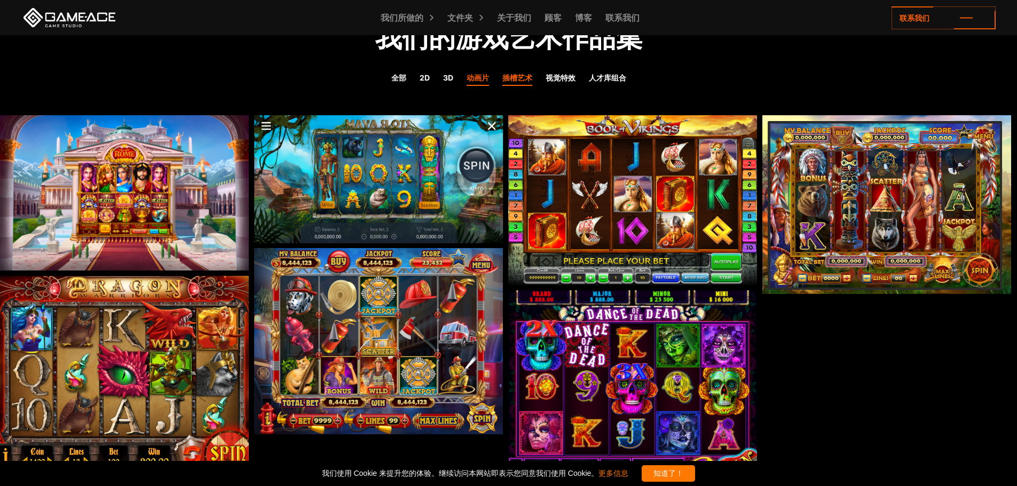
click at [477, 77] on font "动画片" at bounding box center [477, 77] width 22 height 9
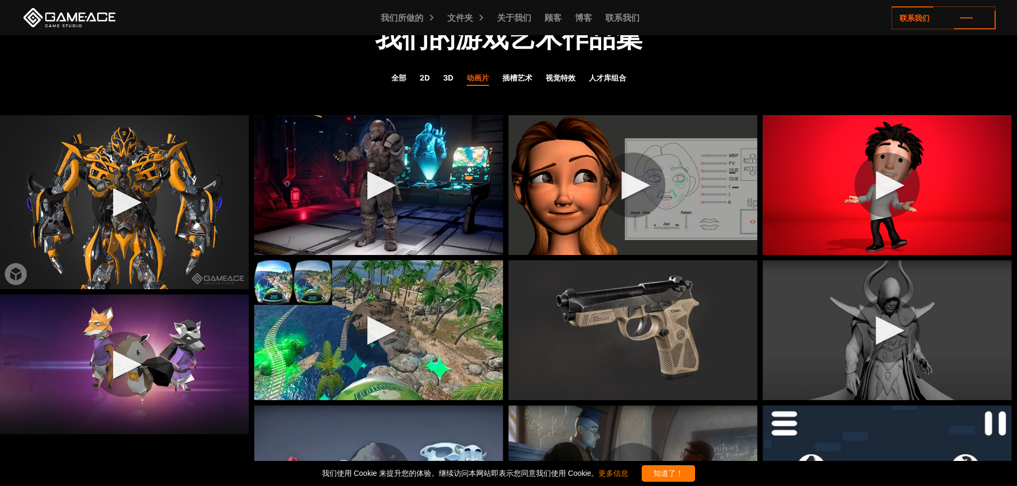
click at [441, 77] on div "全部 2D 3D 动画片 插槽艺术 视觉特效 人才库组合" at bounding box center [508, 79] width 1017 height 19
click at [444, 77] on font "3D" at bounding box center [448, 77] width 10 height 9
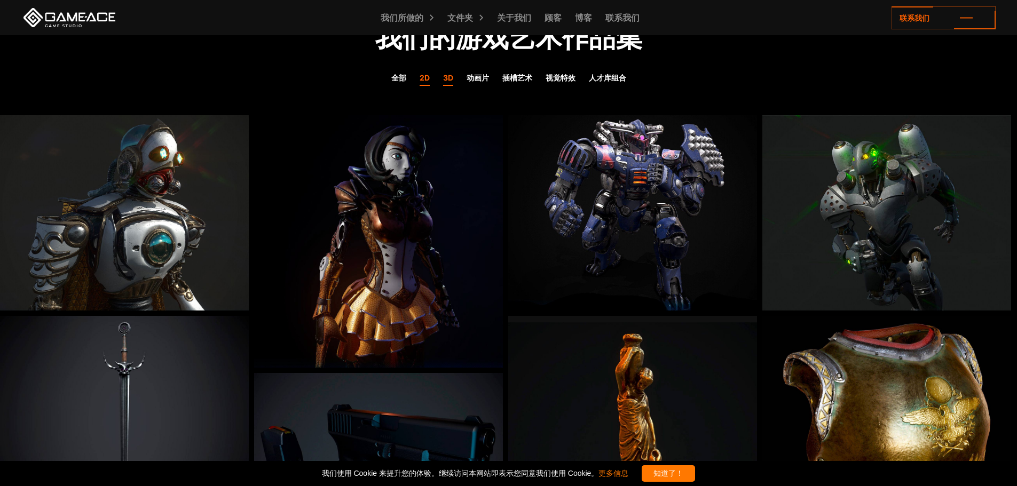
click at [422, 81] on font "2D" at bounding box center [425, 77] width 10 height 9
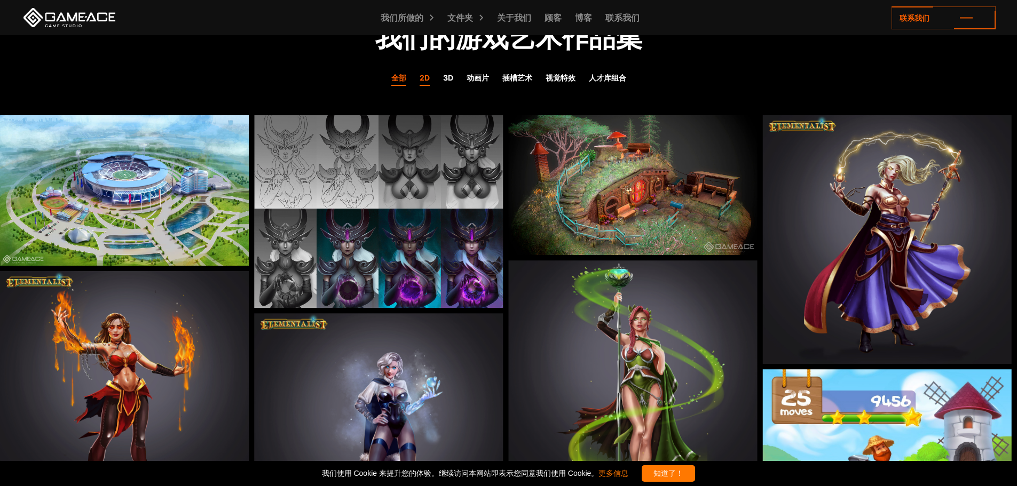
click at [401, 77] on font "全部" at bounding box center [398, 77] width 15 height 9
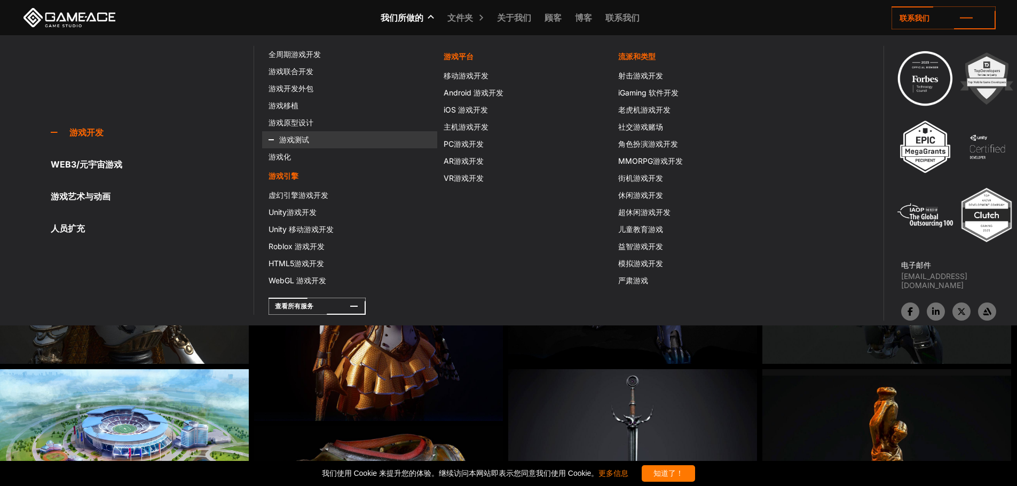
click at [297, 134] on link "游戏测试" at bounding box center [349, 139] width 175 height 17
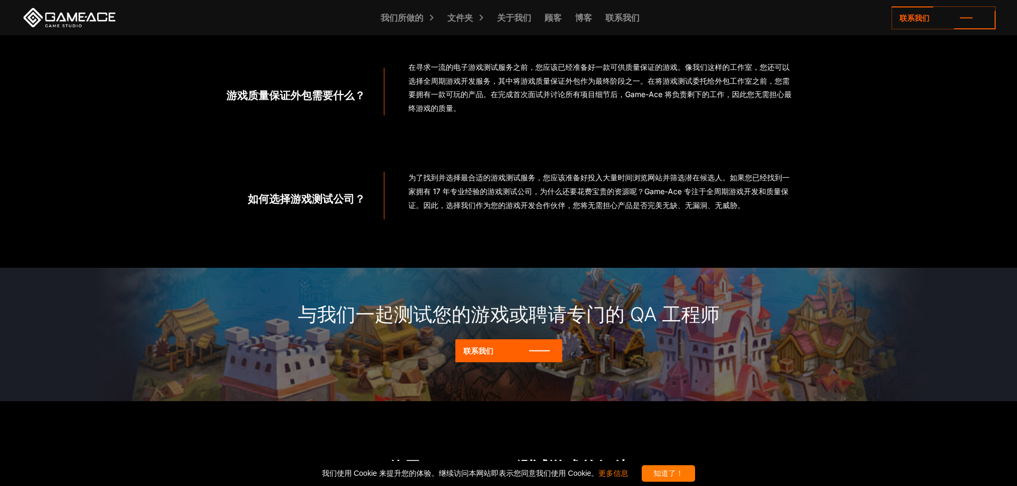
scroll to position [694, 0]
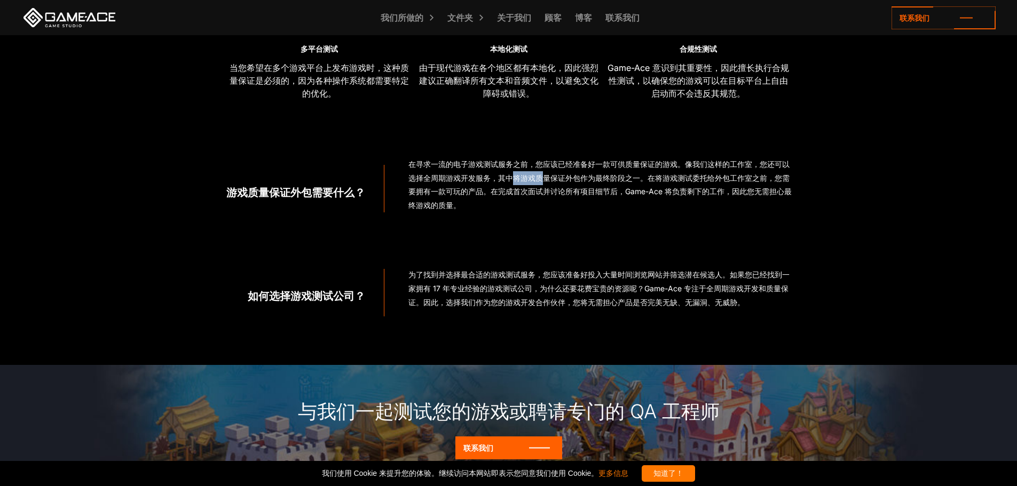
drag, startPoint x: 513, startPoint y: 182, endPoint x: 583, endPoint y: 182, distance: 70.5
click at [577, 183] on p "在寻求一流的电子游戏测试服务之前，您应该已经准备好一款可供质量保证的游戏。像我们这样的工作室，您还可以选择全周期游戏开发服务，其中将游戏质量保证外包作为最终阶…" at bounding box center [600, 184] width 384 height 54
click at [584, 182] on font "在寻求一流的电子游戏测试服务之前，您应该已经准备好一款可供质量保证的游戏。像我们这样的工作室，您还可以选择全周期游戏开发服务，其中将游戏质量保证外包作为最终阶…" at bounding box center [599, 185] width 383 height 50
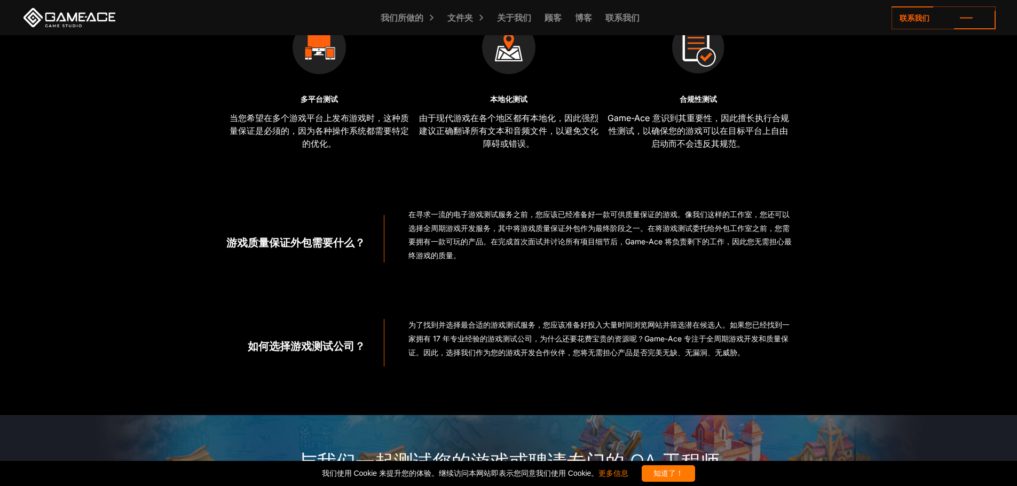
scroll to position [534, 0]
